Goal: Task Accomplishment & Management: Complete application form

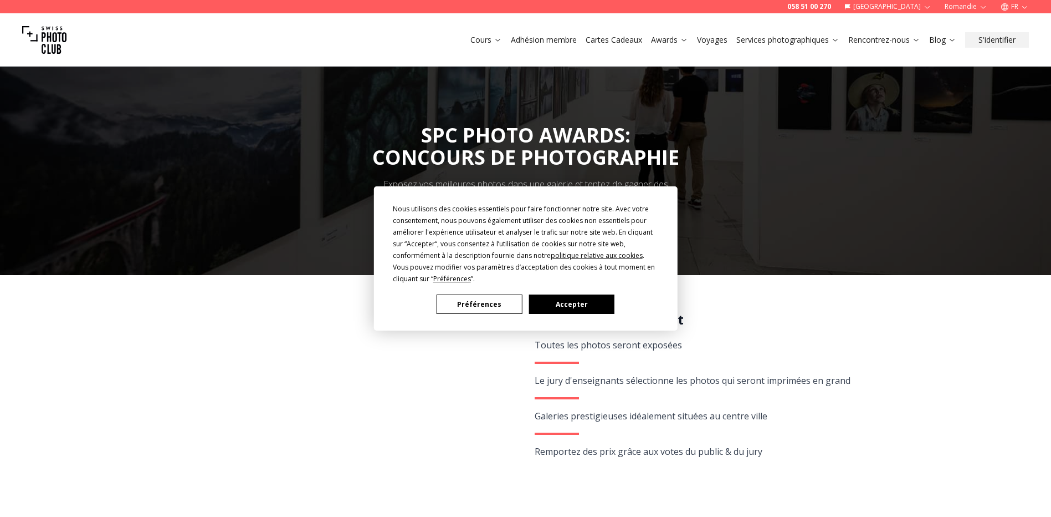
click at [576, 300] on button "Accepter" at bounding box center [571, 303] width 85 height 19
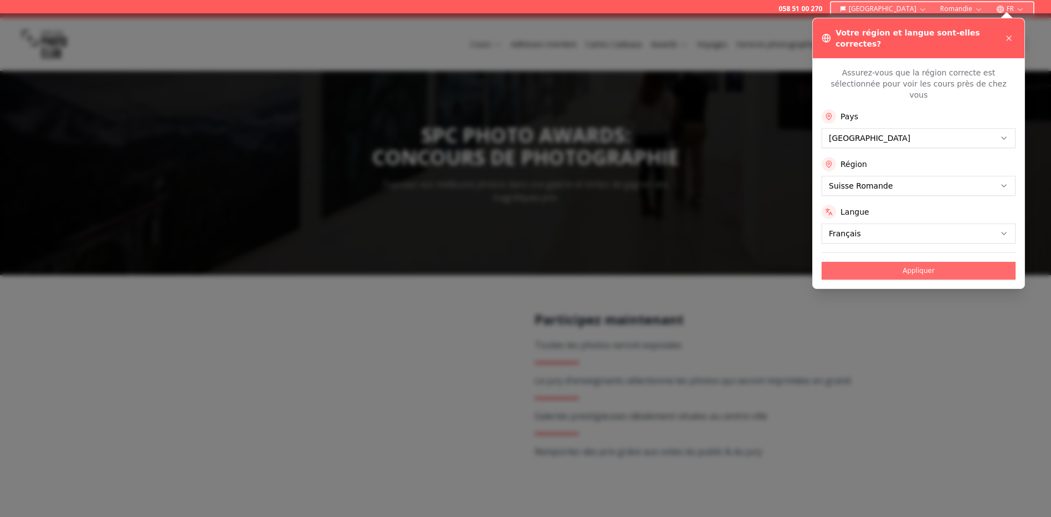
click at [923, 262] on button "Appliquer" at bounding box center [919, 271] width 194 height 18
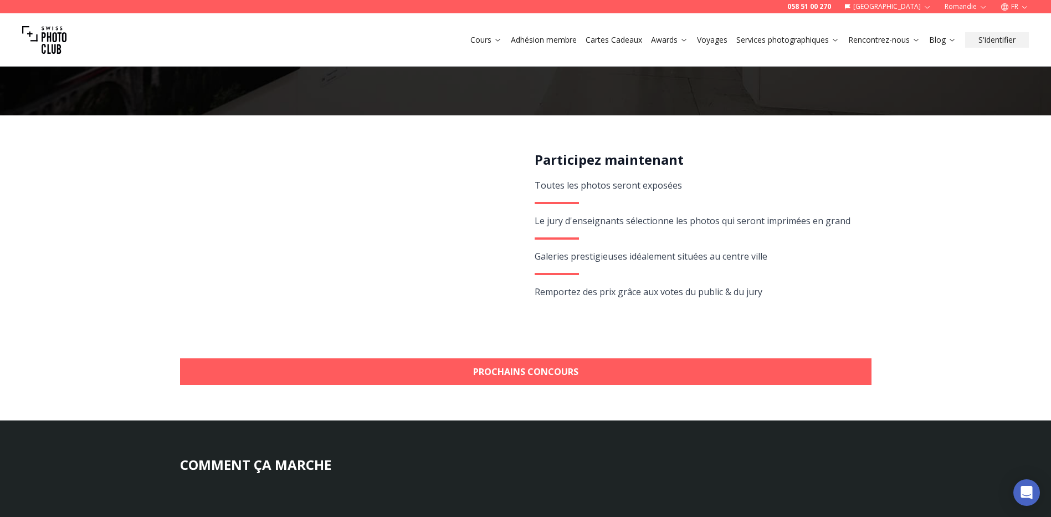
scroll to position [166, 0]
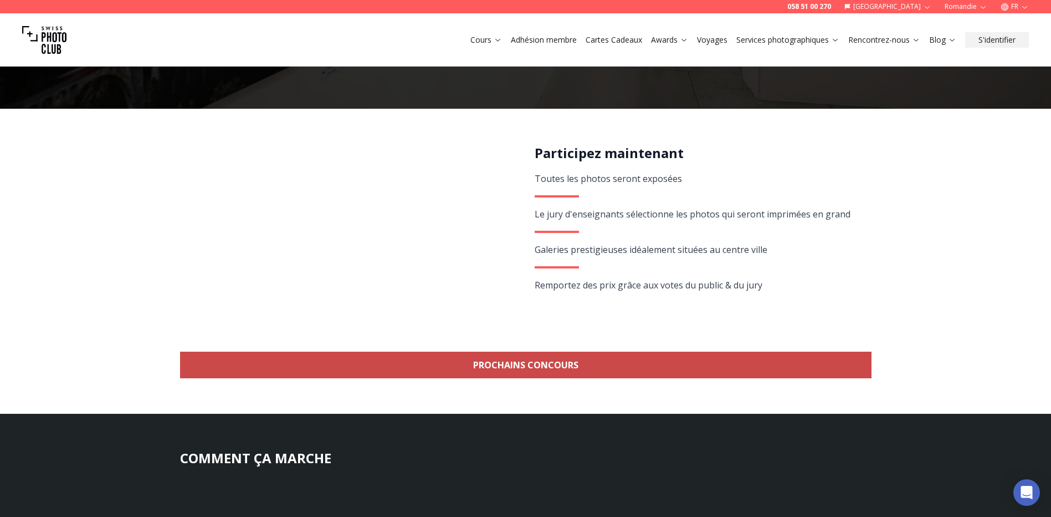
click at [524, 356] on link "Prochains concours" at bounding box center [526, 364] width 692 height 27
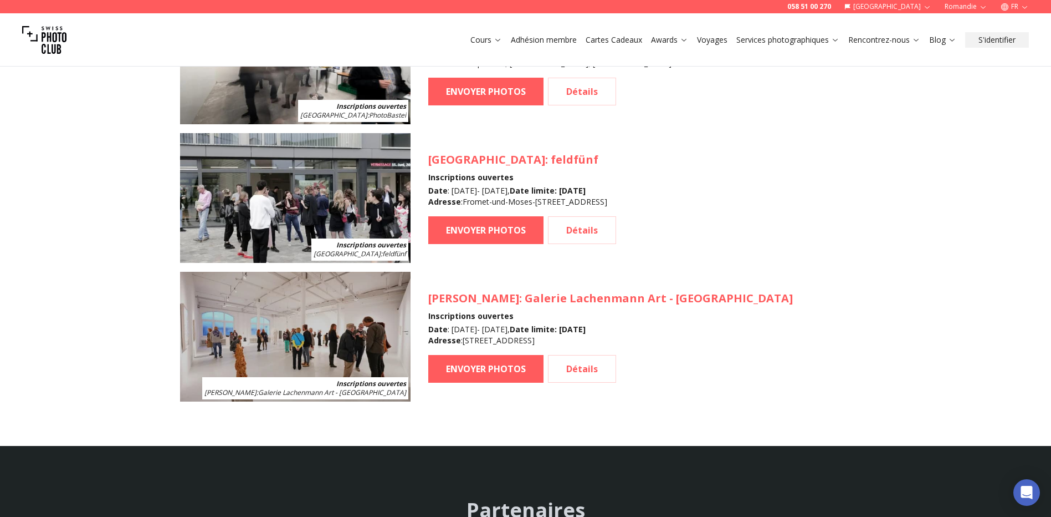
scroll to position [1331, 0]
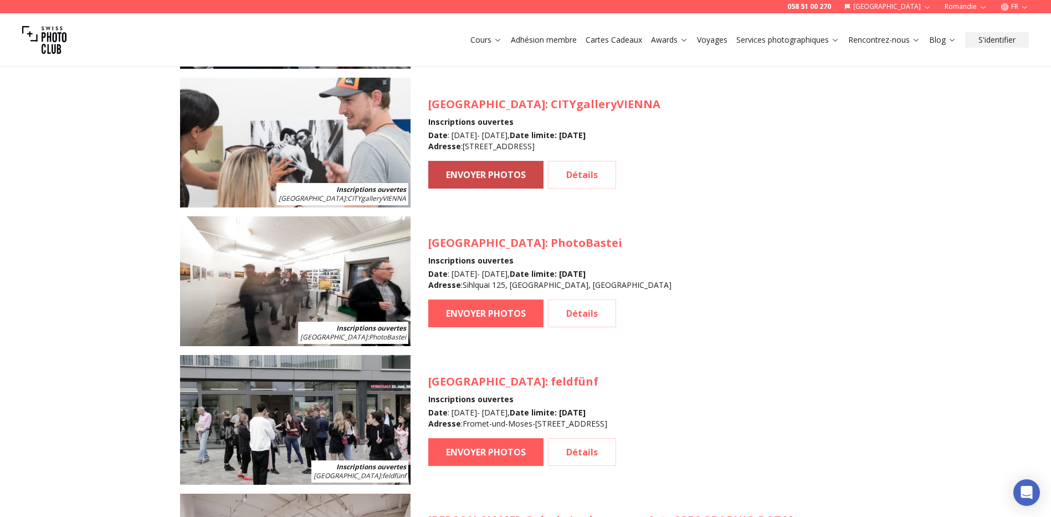
click at [484, 173] on link "ENVOYER PHOTOS" at bounding box center [485, 175] width 115 height 28
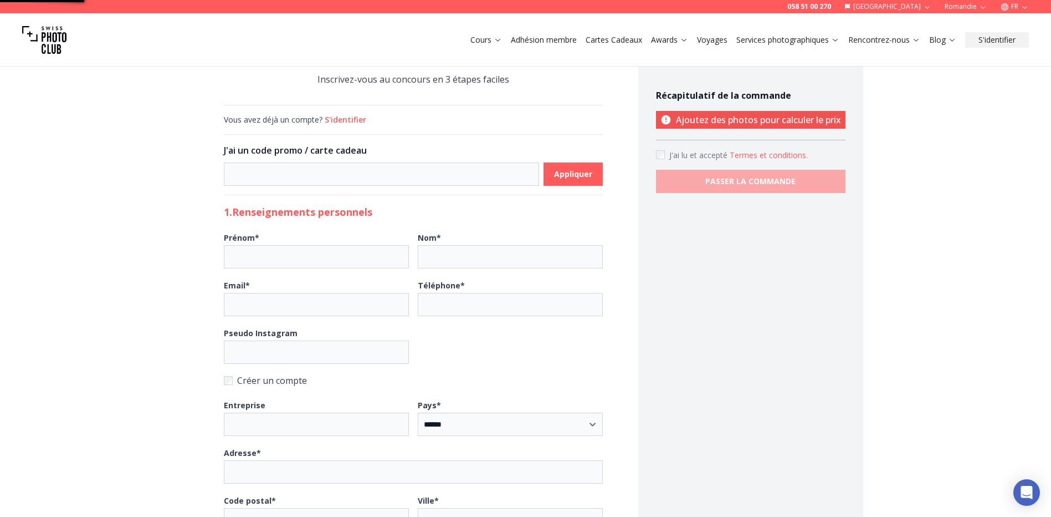
scroll to position [555, 0]
